Goal: Transaction & Acquisition: Book appointment/travel/reservation

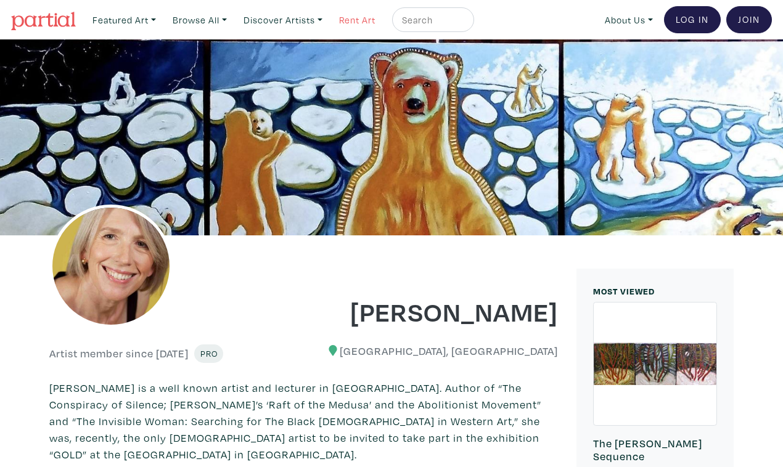
click at [338, 17] on link "Rent Art" at bounding box center [357, 19] width 47 height 25
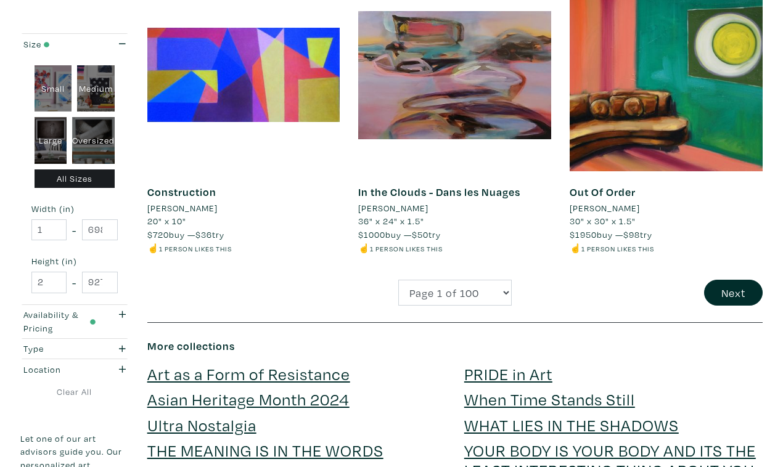
scroll to position [2408, 0]
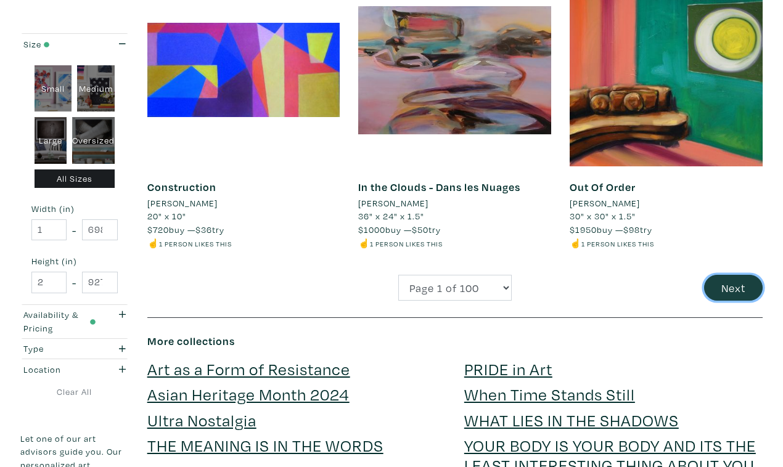
click at [741, 275] on button "Next" at bounding box center [733, 288] width 59 height 27
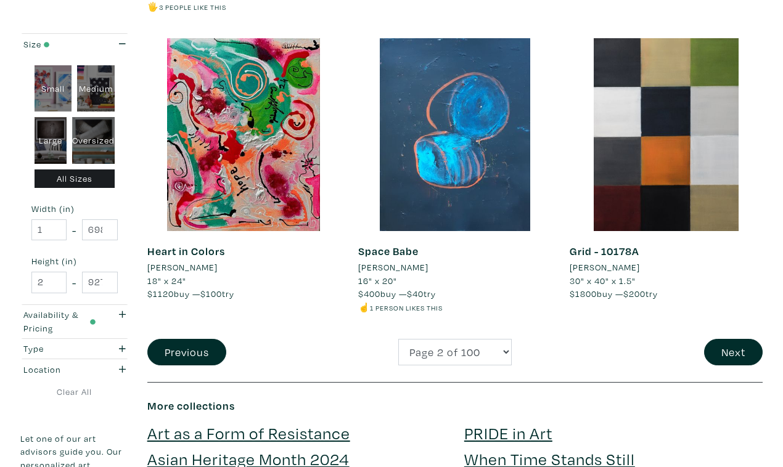
scroll to position [2336, 0]
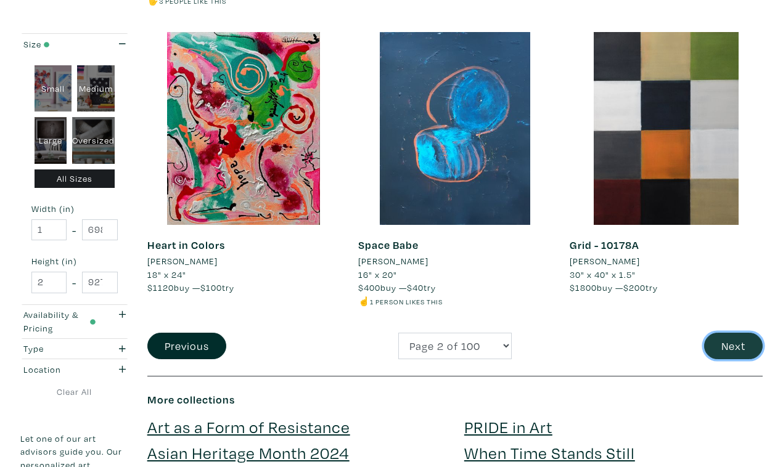
click at [735, 333] on button "Next" at bounding box center [733, 346] width 59 height 27
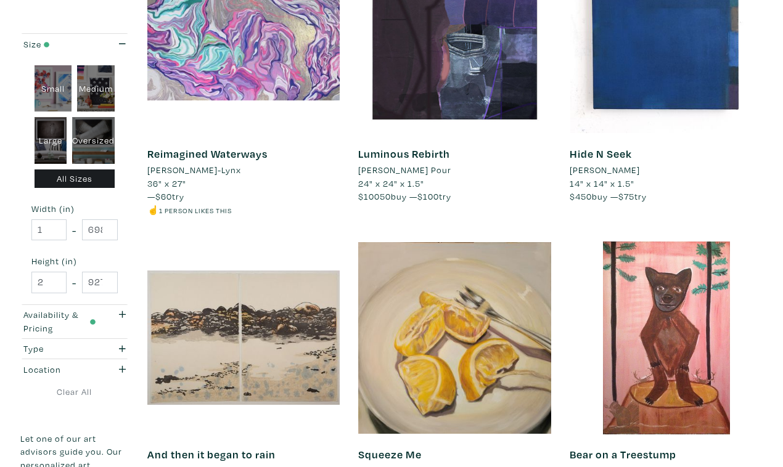
scroll to position [2127, 0]
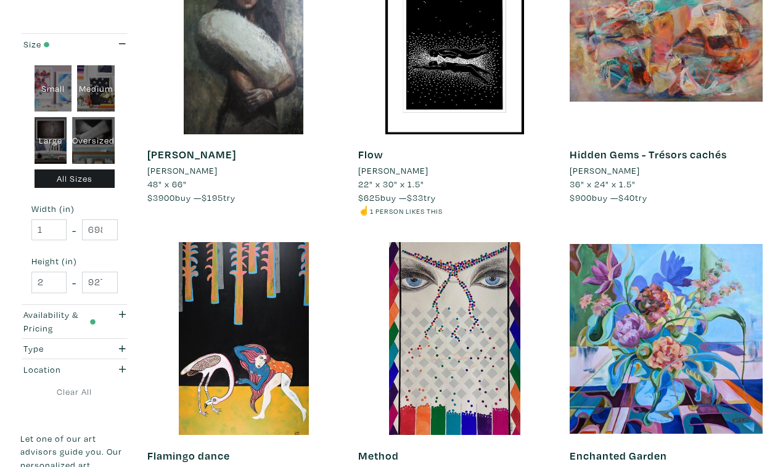
scroll to position [2126, 0]
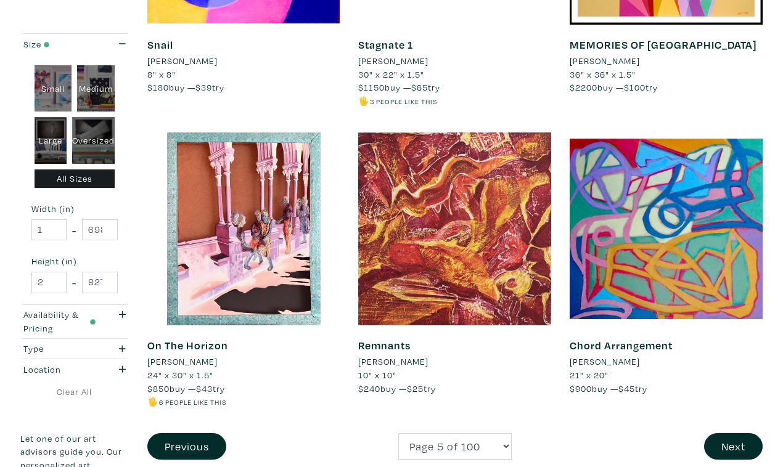
scroll to position [2203, 0]
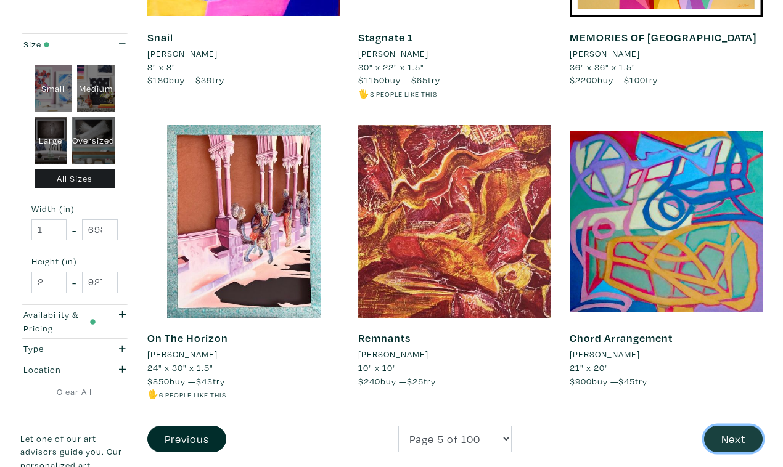
click at [738, 426] on button "Next" at bounding box center [733, 439] width 59 height 27
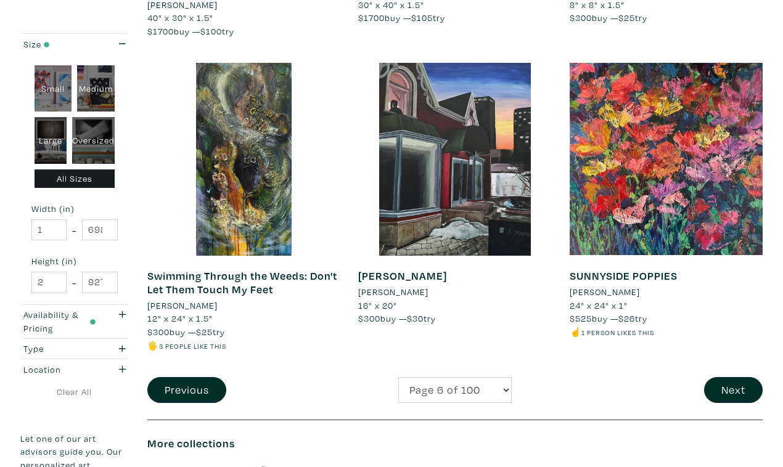
scroll to position [2307, 0]
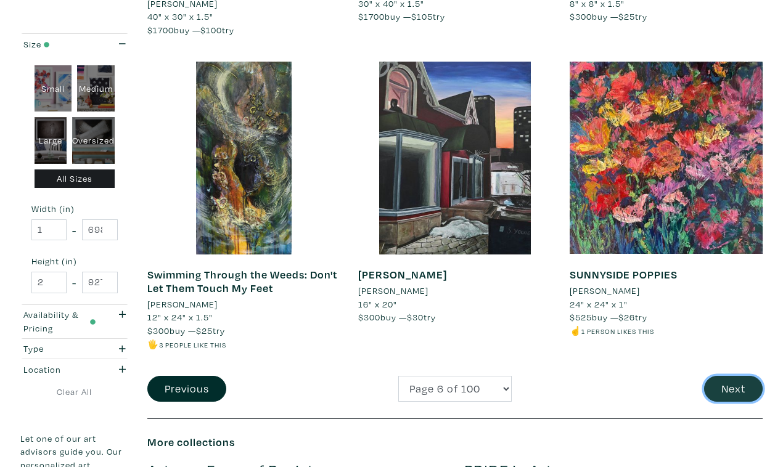
click at [737, 376] on button "Next" at bounding box center [733, 389] width 59 height 27
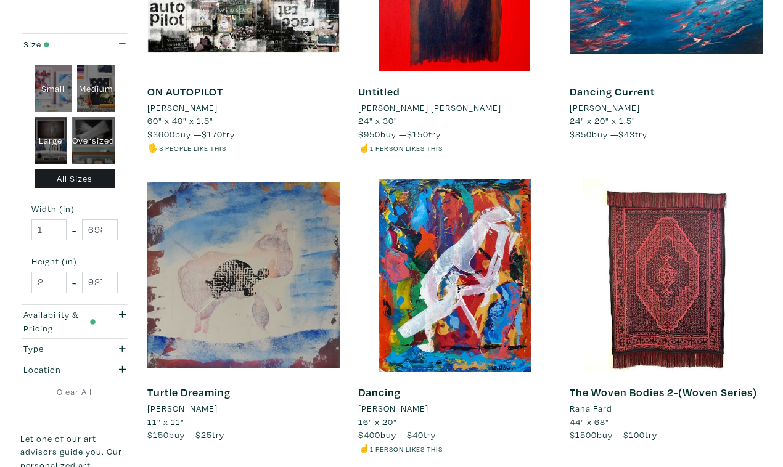
scroll to position [2164, 0]
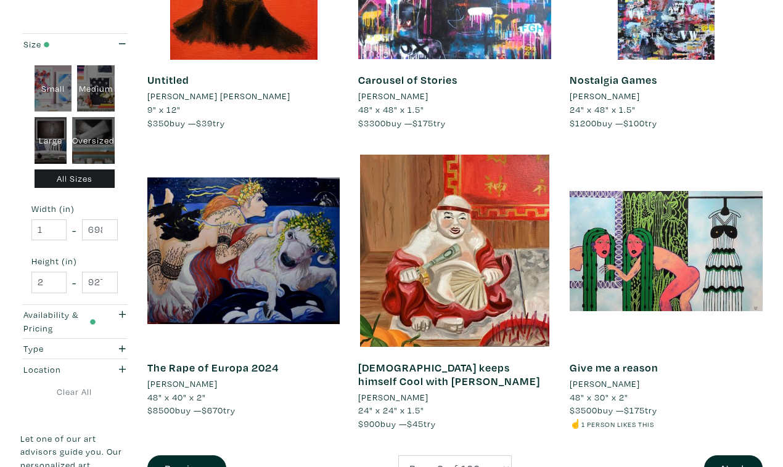
scroll to position [2189, 0]
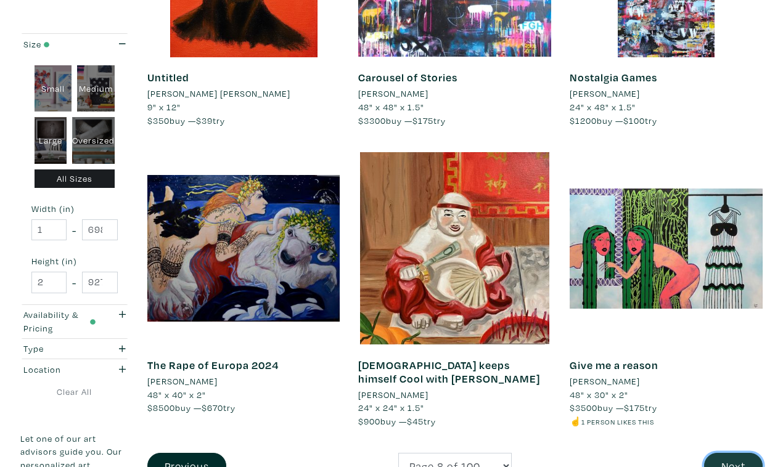
click at [734, 453] on button "Next" at bounding box center [733, 466] width 59 height 27
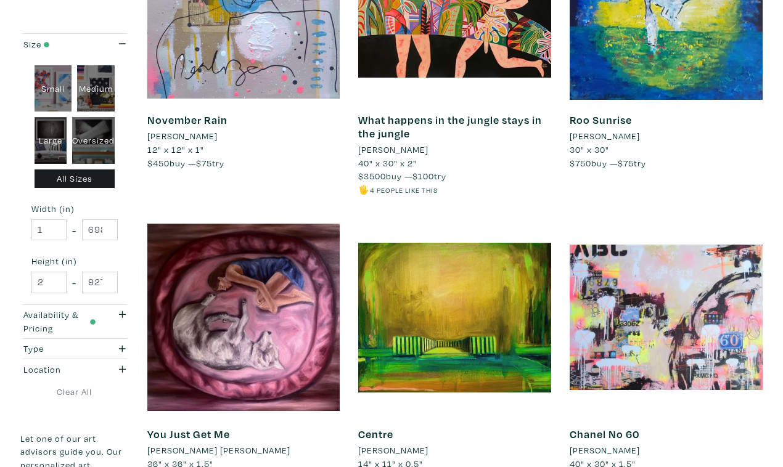
scroll to position [2149, 0]
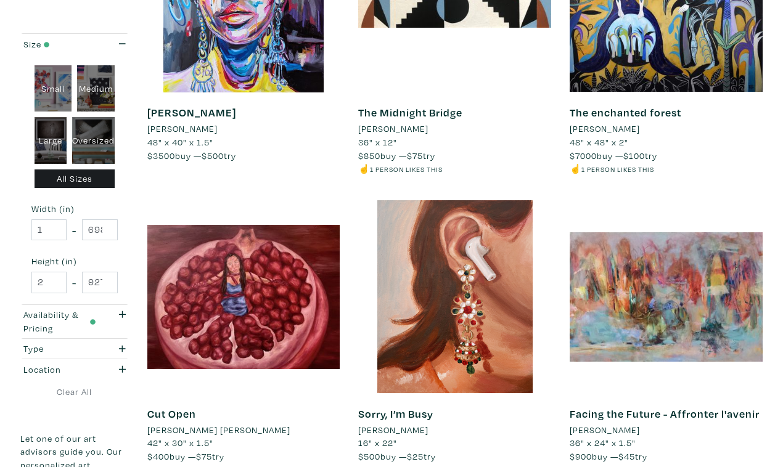
scroll to position [2174, 0]
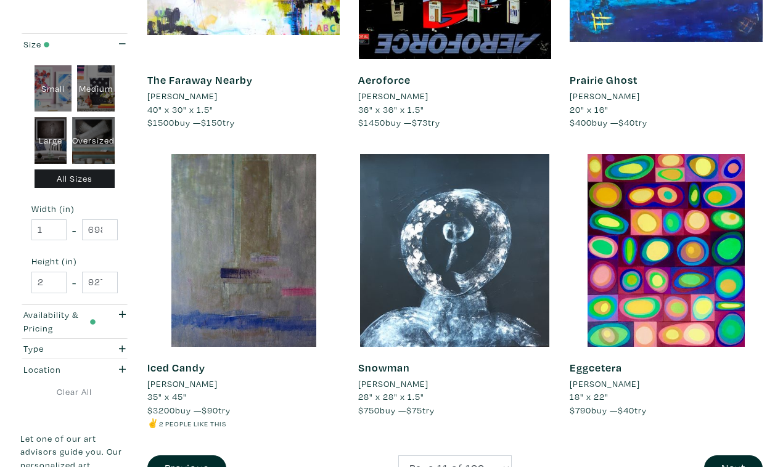
scroll to position [2205, 0]
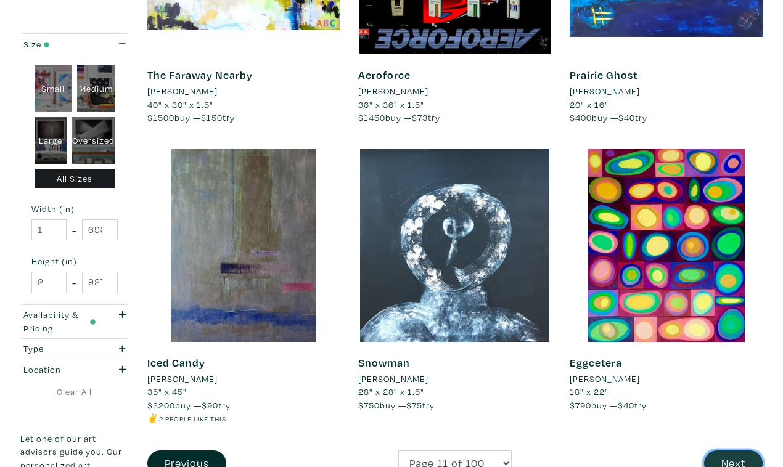
click at [731, 451] on button "Next" at bounding box center [733, 464] width 59 height 27
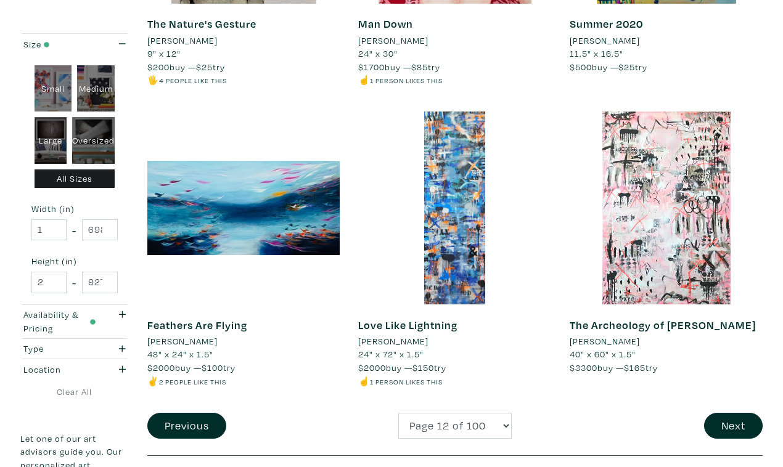
scroll to position [2205, 0]
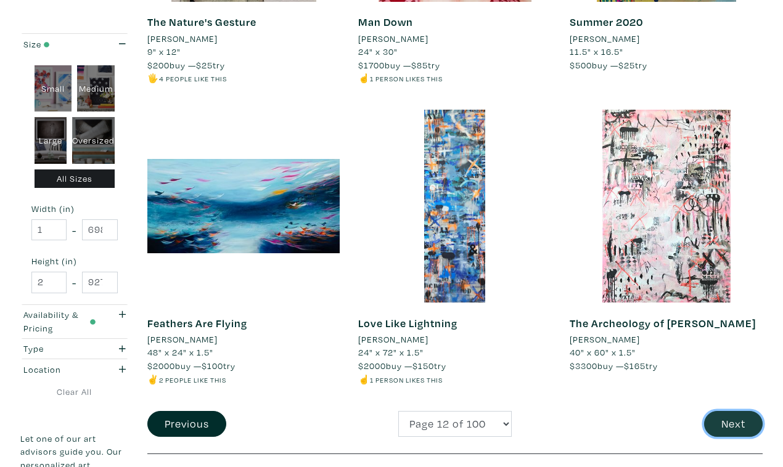
click at [735, 411] on button "Next" at bounding box center [733, 424] width 59 height 27
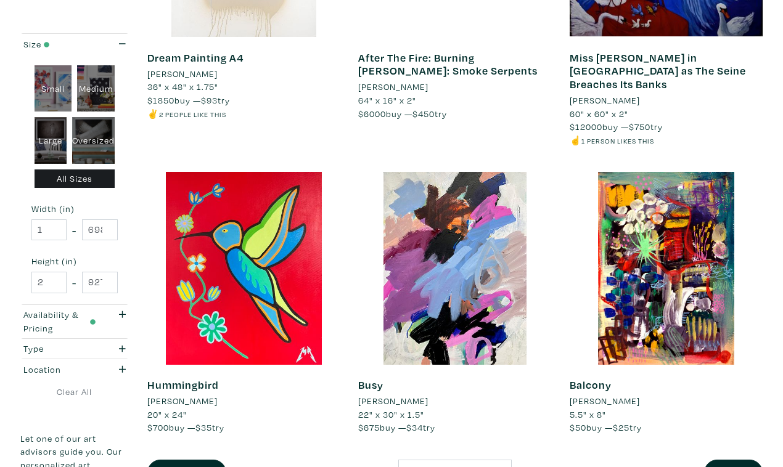
scroll to position [2202, 0]
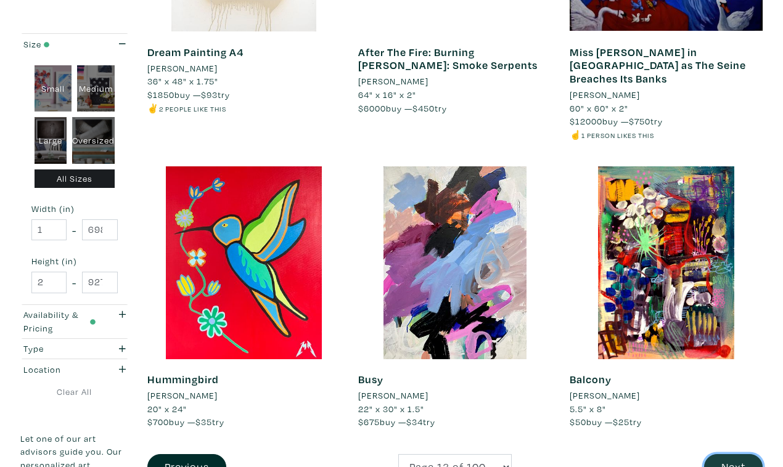
click at [739, 455] on button "Next" at bounding box center [733, 468] width 59 height 27
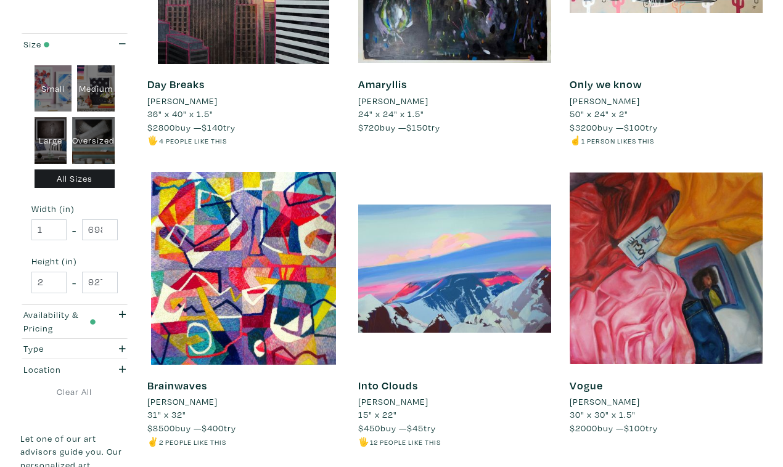
scroll to position [2215, 0]
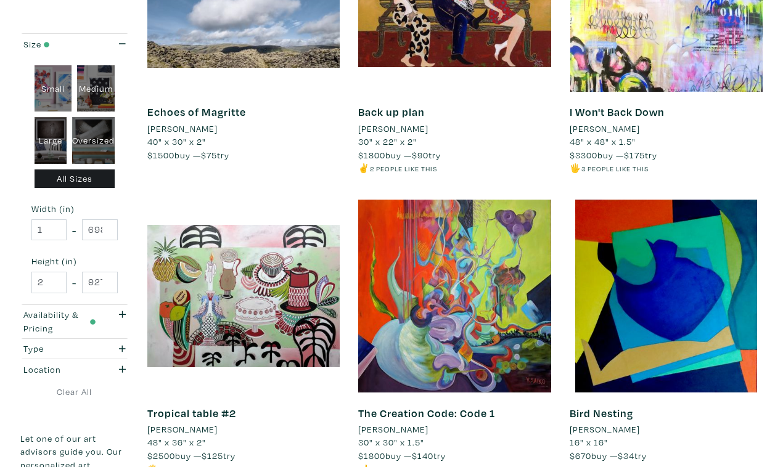
scroll to position [2183, 0]
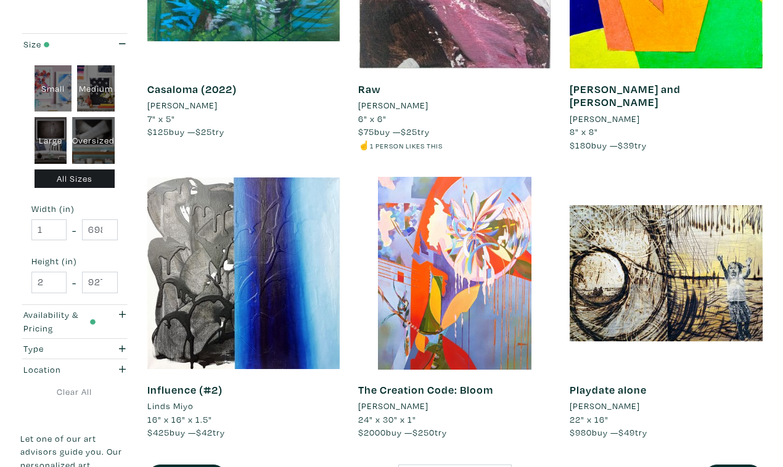
scroll to position [2193, 0]
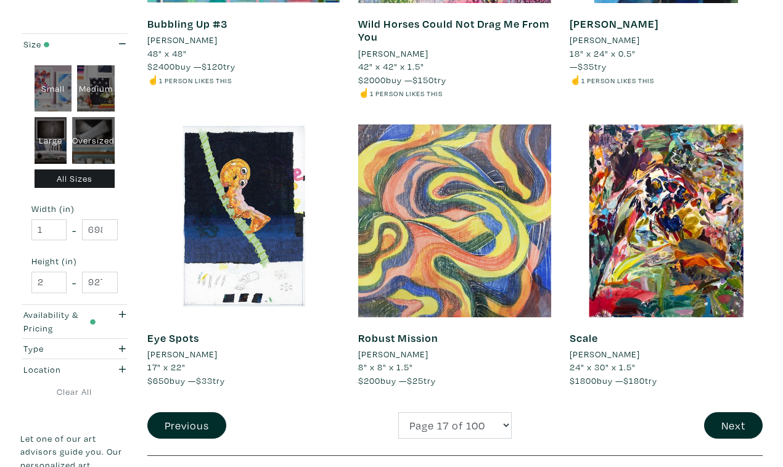
scroll to position [2259, 0]
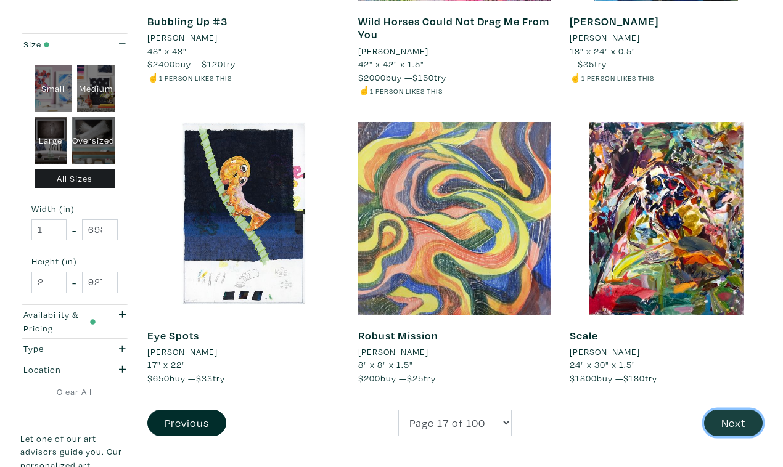
click at [736, 410] on button "Next" at bounding box center [733, 423] width 59 height 27
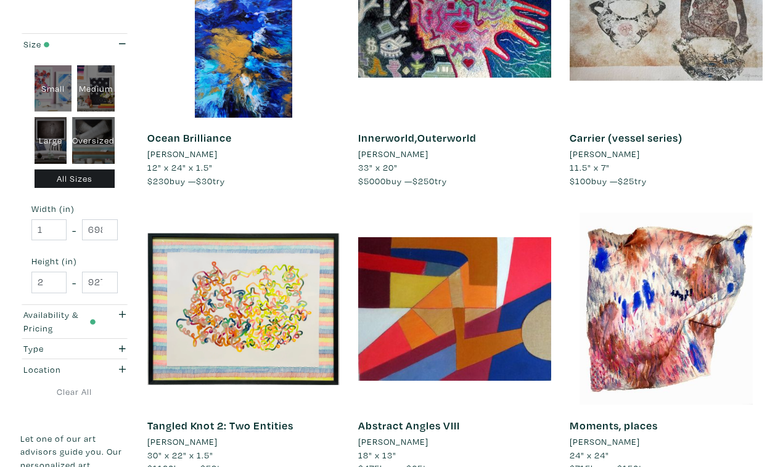
scroll to position [2132, 0]
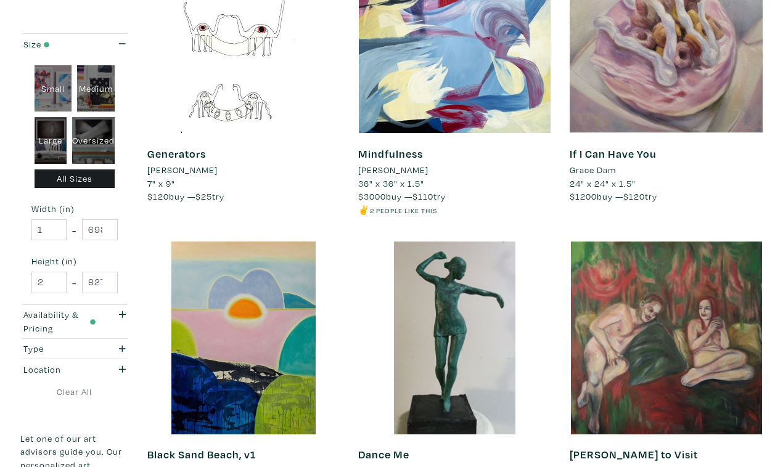
scroll to position [2148, 0]
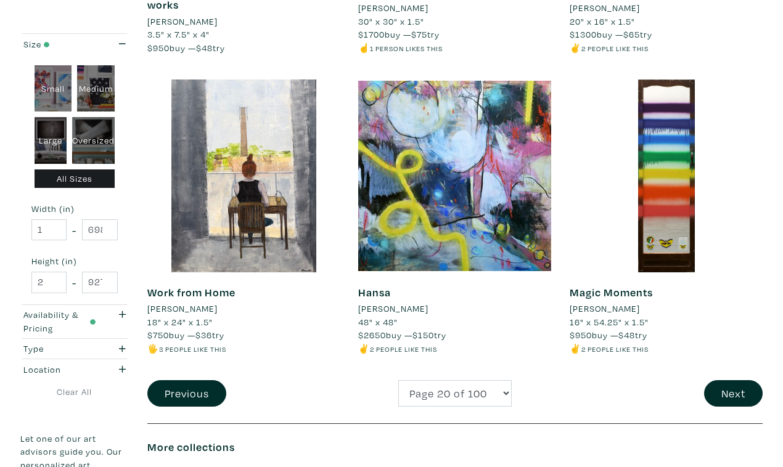
scroll to position [2297, 0]
